Goal: Navigation & Orientation: Find specific page/section

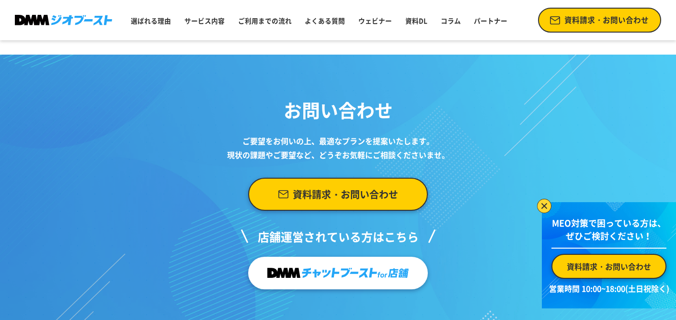
scroll to position [3647, 0]
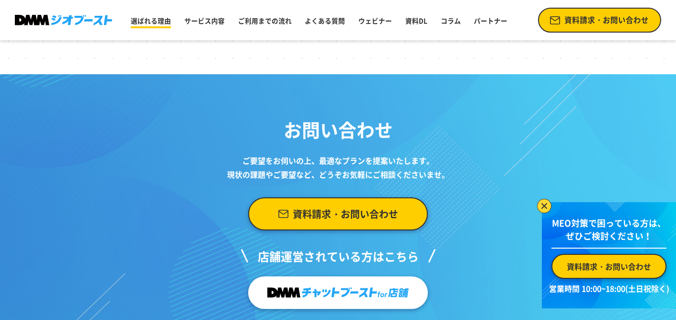
click at [151, 26] on link "選ばれる理由" at bounding box center [151, 20] width 48 height 17
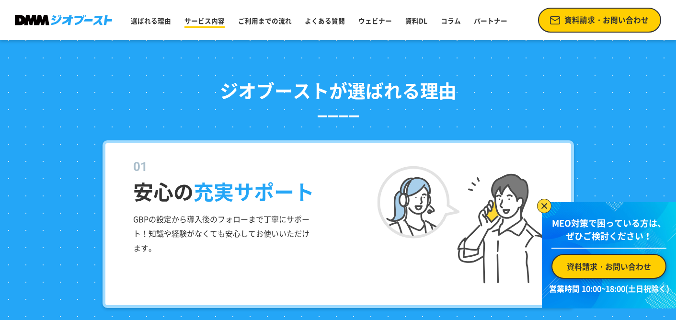
click at [196, 26] on link "サービス内容" at bounding box center [205, 20] width 48 height 17
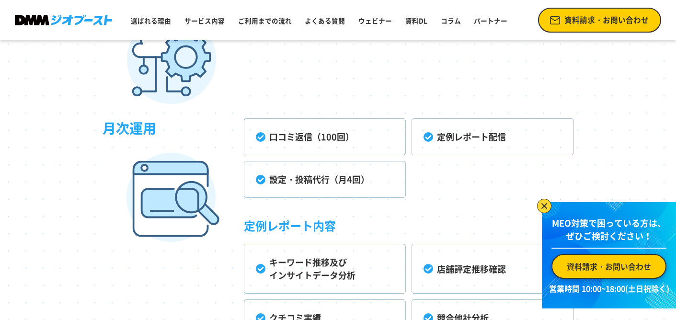
scroll to position [2511, 0]
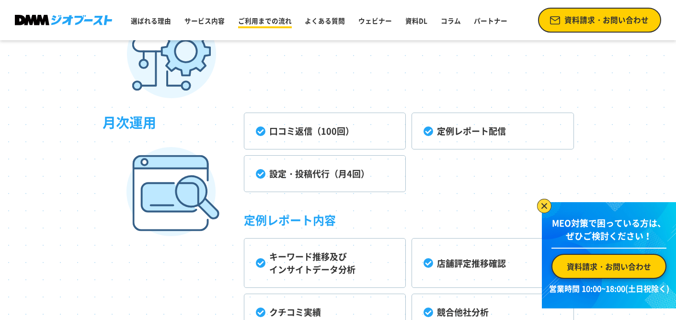
click at [259, 13] on link "ご利用までの流れ" at bounding box center [264, 20] width 61 height 17
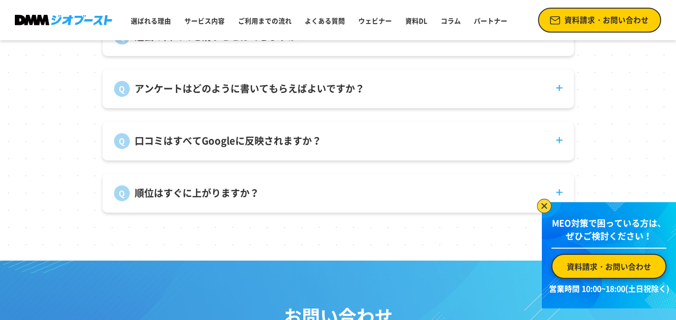
scroll to position [3736, 0]
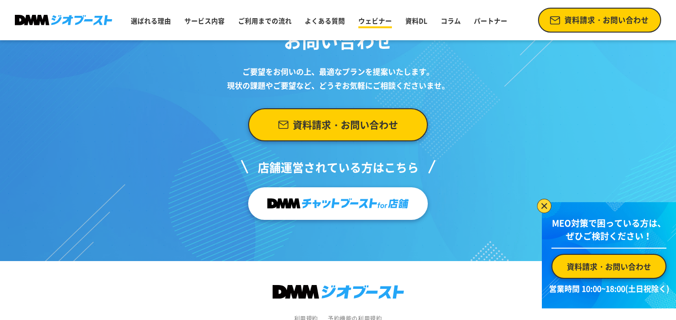
click at [377, 22] on link "ウェビナー" at bounding box center [375, 20] width 41 height 17
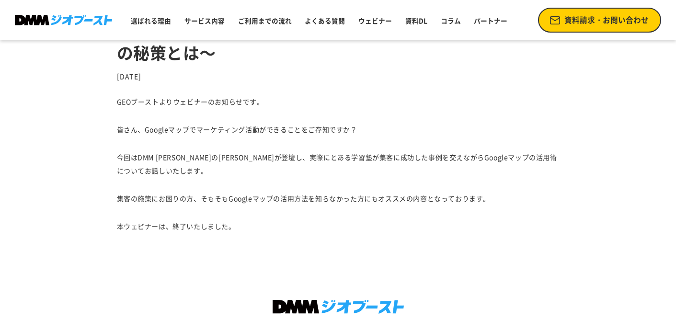
scroll to position [566, 0]
